Goal: Information Seeking & Learning: Check status

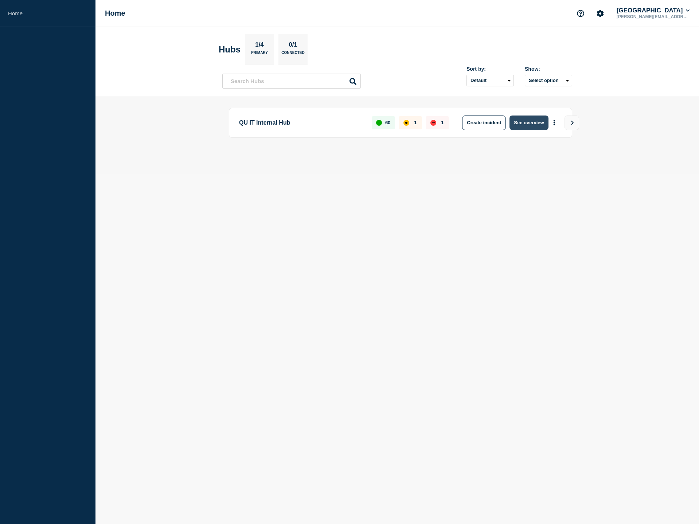
click at [523, 123] on button "See overview" at bounding box center [528, 122] width 39 height 15
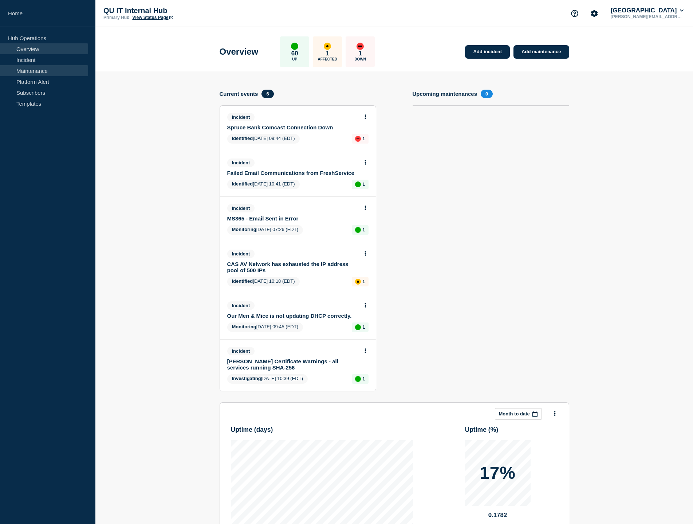
click at [39, 72] on link "Maintenance" at bounding box center [44, 70] width 88 height 11
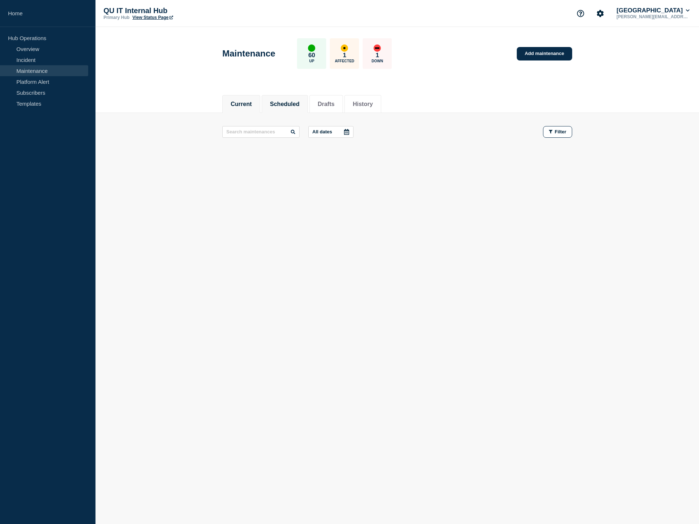
click at [294, 104] on button "Scheduled" at bounding box center [284, 104] width 29 height 7
click at [372, 104] on button "History" at bounding box center [363, 104] width 20 height 7
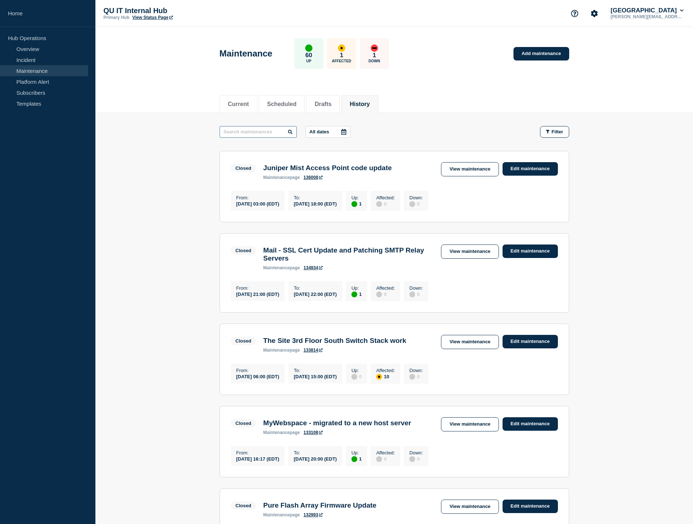
click at [270, 132] on input "text" at bounding box center [258, 132] width 77 height 12
type input "ExamSoft"
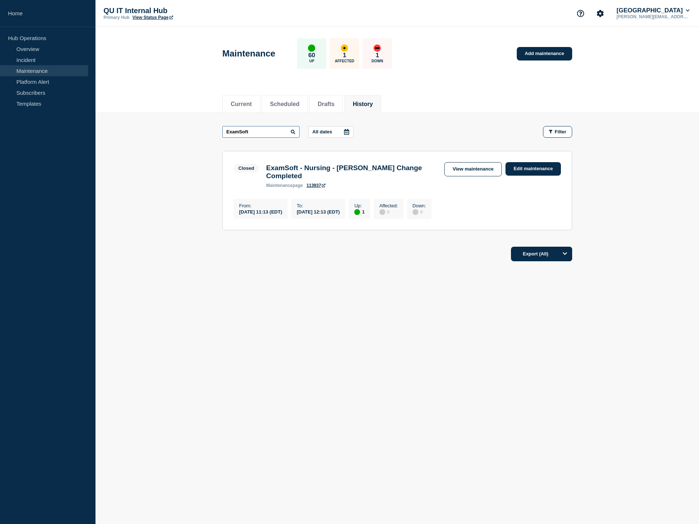
drag, startPoint x: 253, startPoint y: 130, endPoint x: 219, endPoint y: 129, distance: 34.3
click at [219, 129] on main "ExamSoft All dates Filter Closed 1 Up ExamSoft - Nursing - SAML Change Complete…" at bounding box center [396, 177] width 603 height 128
